Goal: Check status: Check status

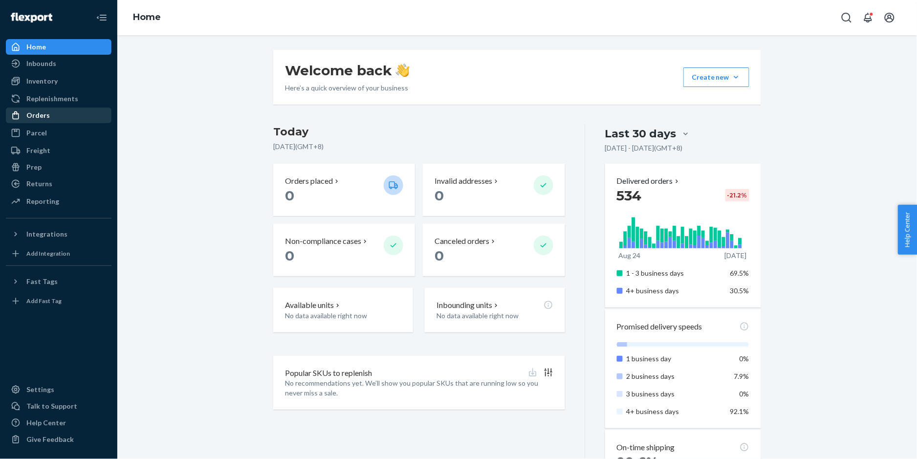
click at [46, 117] on div "Orders" at bounding box center [37, 115] width 23 height 10
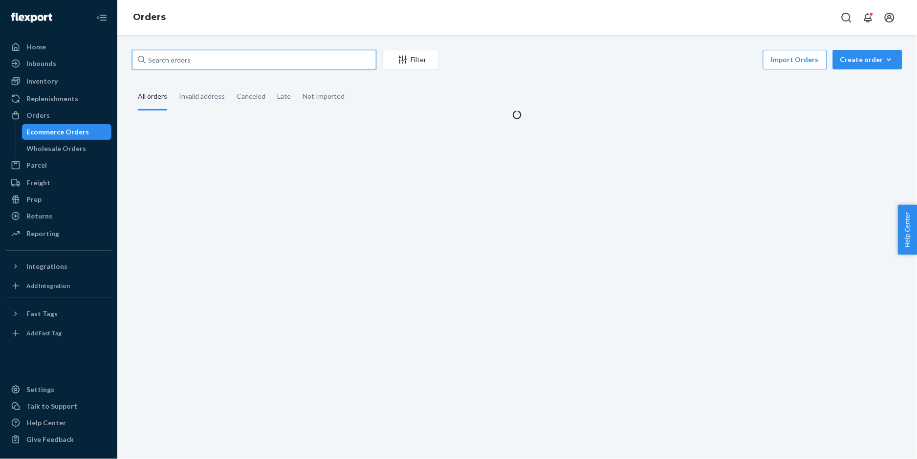
click at [209, 65] on input "text" at bounding box center [254, 60] width 244 height 20
paste input "AB57632"
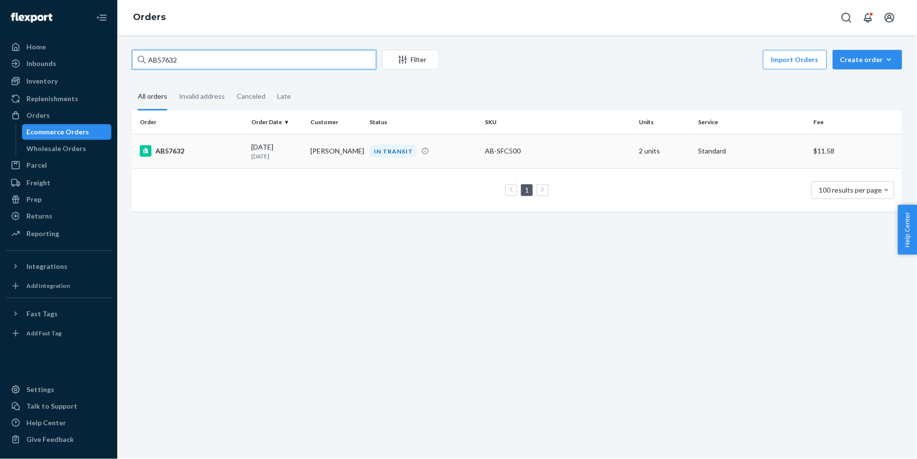
type input "AB57632"
click at [179, 152] on div "AB57632" at bounding box center [192, 151] width 104 height 12
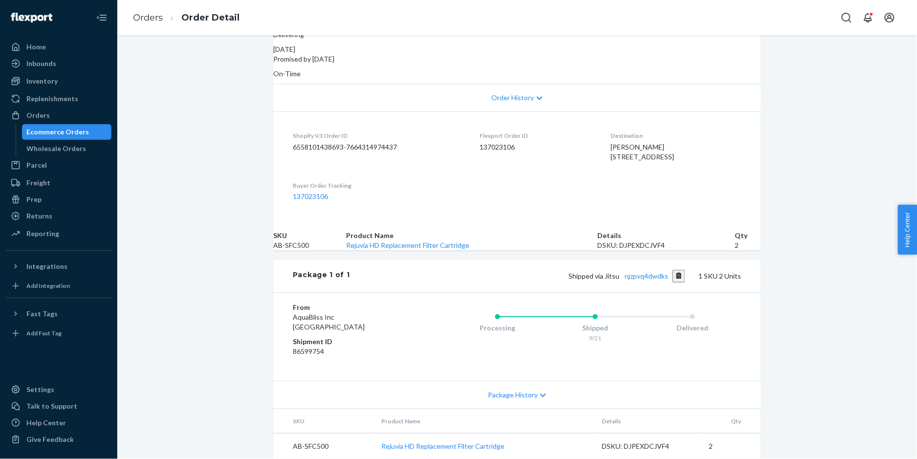
scroll to position [196, 0]
copy span "Shipped via [GEOGRAPHIC_DATA] njzpvq4dwdks"
drag, startPoint x: 568, startPoint y: 306, endPoint x: 663, endPoint y: 303, distance: 95.9
click at [664, 280] on span "Shipped via [GEOGRAPHIC_DATA] njzpvq4dwdks" at bounding box center [627, 276] width 117 height 8
copy span "Shipped via [GEOGRAPHIC_DATA] njzpvq4dwdk"
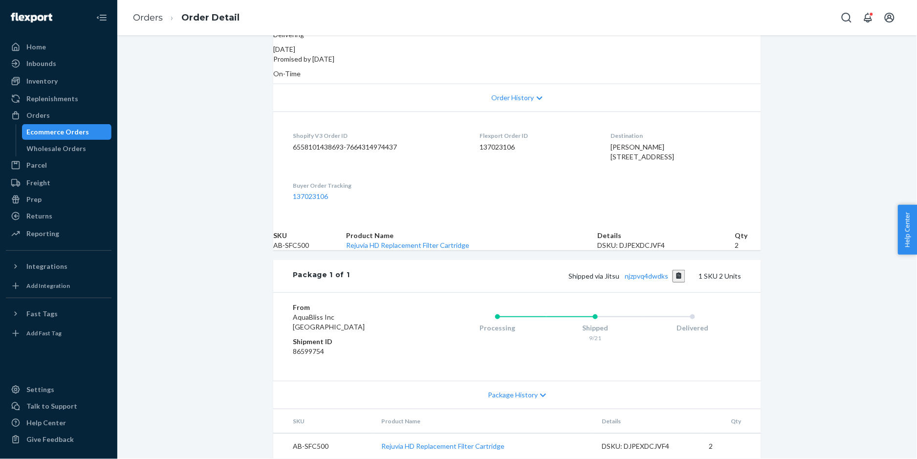
click at [644, 333] on div "Delivered" at bounding box center [693, 328] width 98 height 10
click at [644, 283] on div "Shipped via [GEOGRAPHIC_DATA] njzpvq4dwdks 1 SKU 2 Units" at bounding box center [546, 276] width 392 height 13
click at [643, 280] on link "njzpvq4dwdks" at bounding box center [647, 276] width 44 height 8
click at [638, 280] on link "njzpvq4dwdks" at bounding box center [647, 276] width 44 height 8
click at [639, 280] on link "njzpvq4dwdks" at bounding box center [647, 276] width 44 height 8
